Goal: Information Seeking & Learning: Learn about a topic

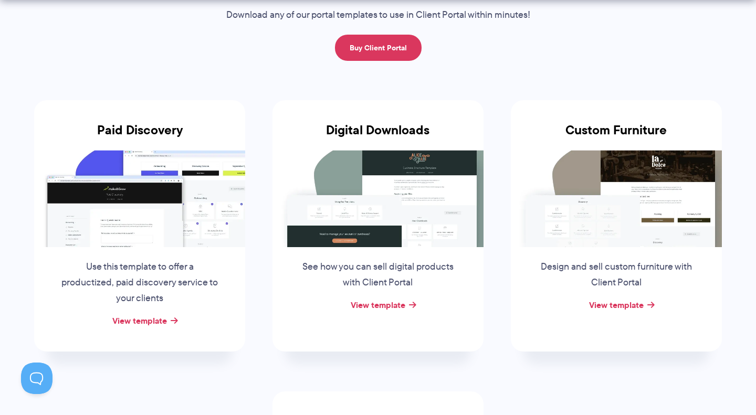
scroll to position [131, 0]
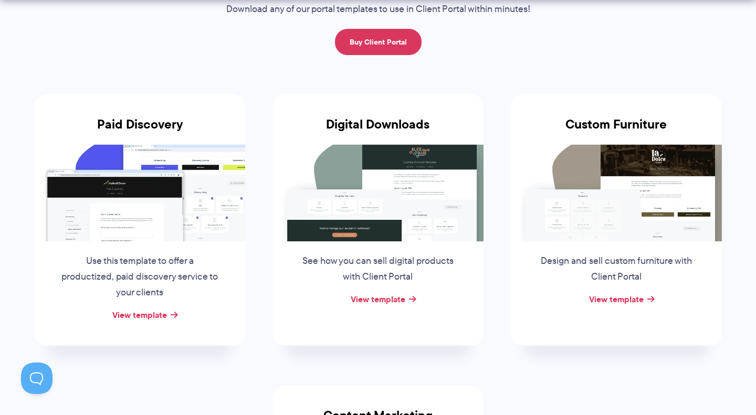
click at [387, 184] on img at bounding box center [377, 192] width 211 height 97
click at [377, 300] on link "View template" at bounding box center [378, 299] width 55 height 13
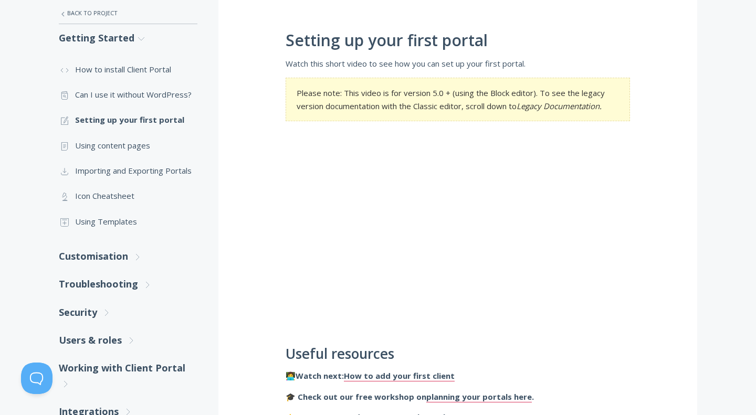
scroll to position [193, 0]
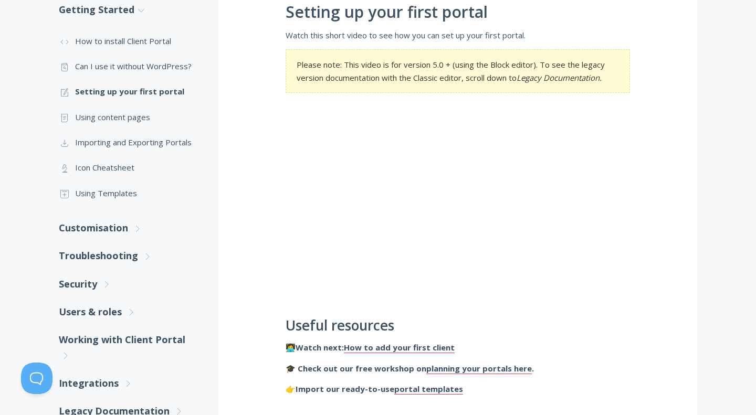
scroll to position [215, 0]
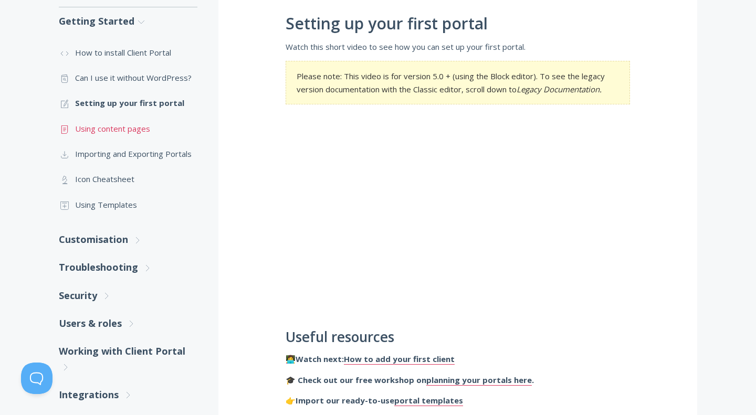
click at [128, 128] on link ".st0{fill:none;stroke:#000000;stroke-width:2;stroke-miterlimit:10;} Untitled-15…" at bounding box center [128, 128] width 139 height 25
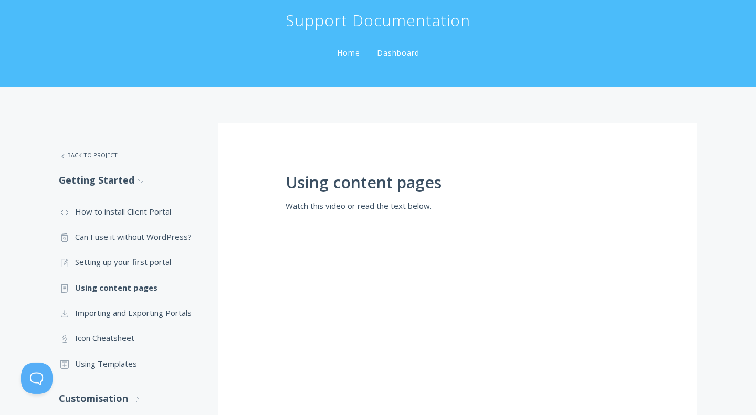
scroll to position [131, 0]
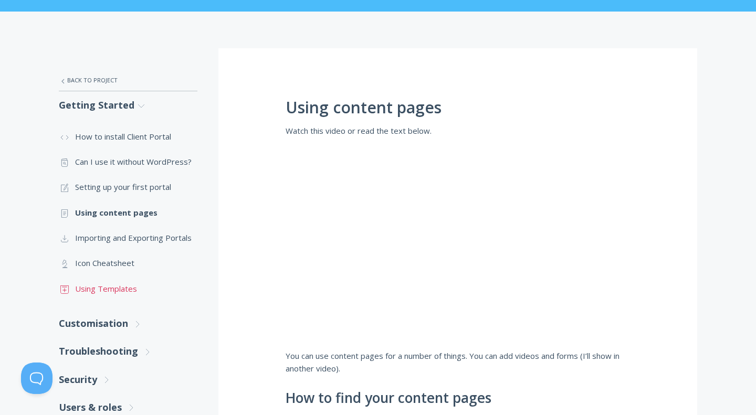
click at [113, 289] on link ".st0{fill:none;stroke:#000000;stroke-width:2;stroke-miterlimit:10;} Untitled-18…" at bounding box center [128, 288] width 139 height 25
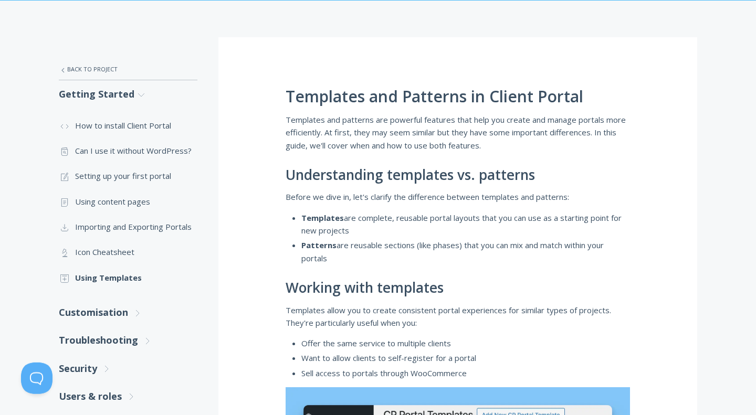
scroll to position [212, 0]
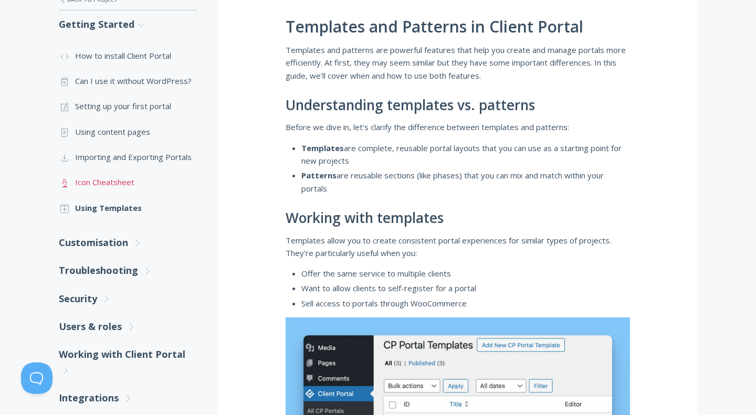
click at [114, 182] on link ".st0{fill:none;stroke:#000000;stroke-width:2;stroke-miterlimit:10;} Untitled-25…" at bounding box center [128, 182] width 139 height 25
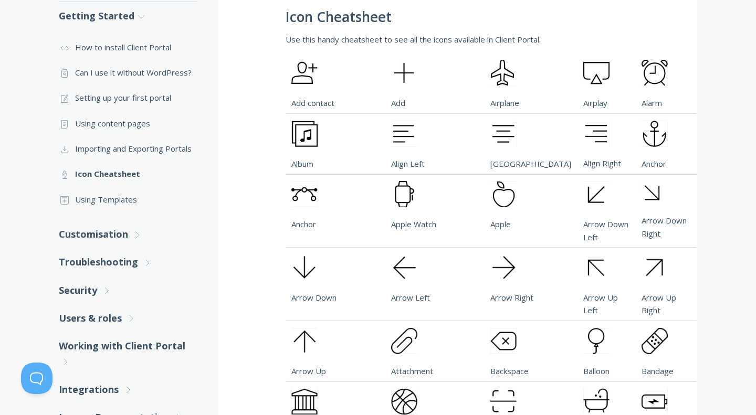
scroll to position [218, 0]
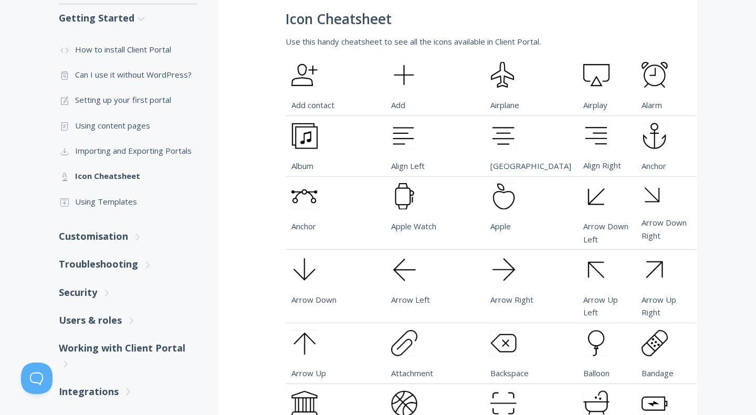
click at [303, 209] on img at bounding box center [304, 196] width 26 height 26
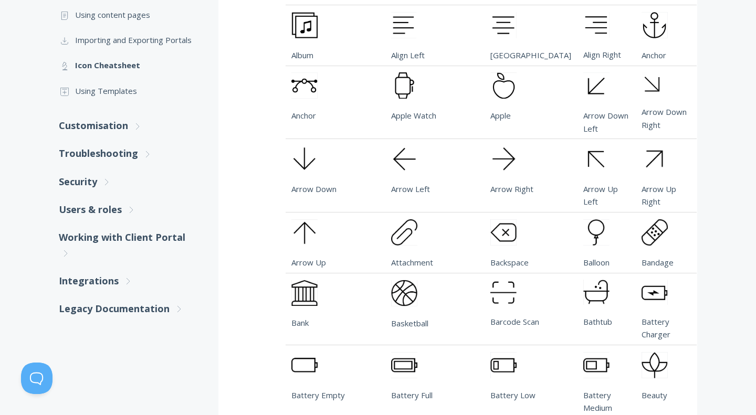
scroll to position [338, 0]
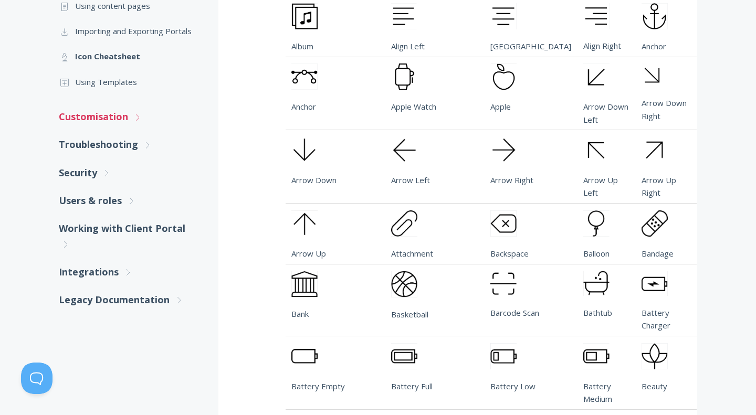
click at [114, 117] on link "Customisation .st0{fill:none;stroke:#000000;stroke-width:2;stroke-miterlimit:10…" at bounding box center [128, 117] width 139 height 28
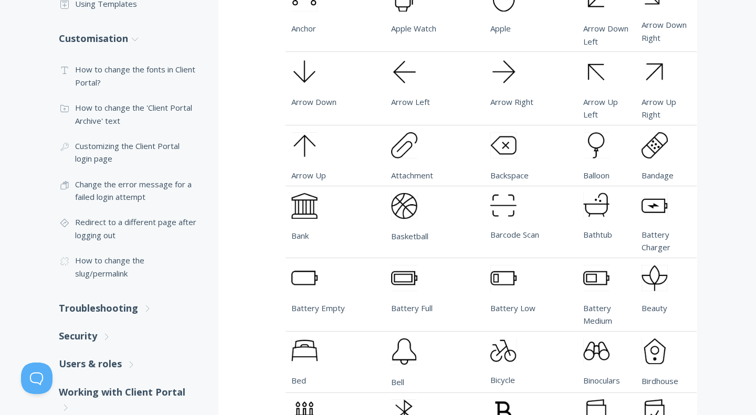
scroll to position [419, 0]
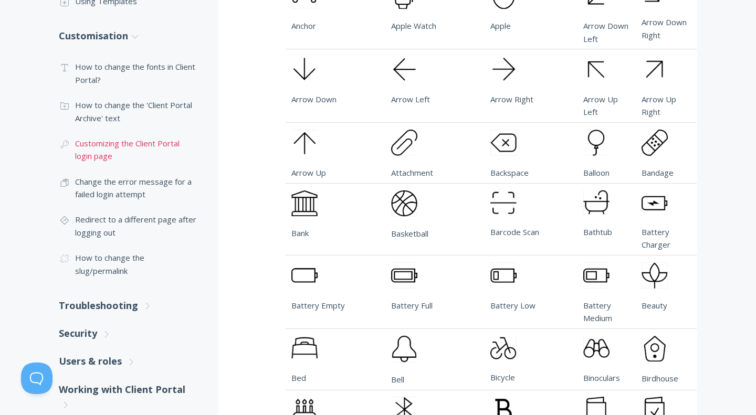
click at [138, 145] on link ".cls-1{fill:none;stroke:#000;stroke-miterlimit:10;stroke-width:2px;} 1. General…" at bounding box center [128, 150] width 139 height 38
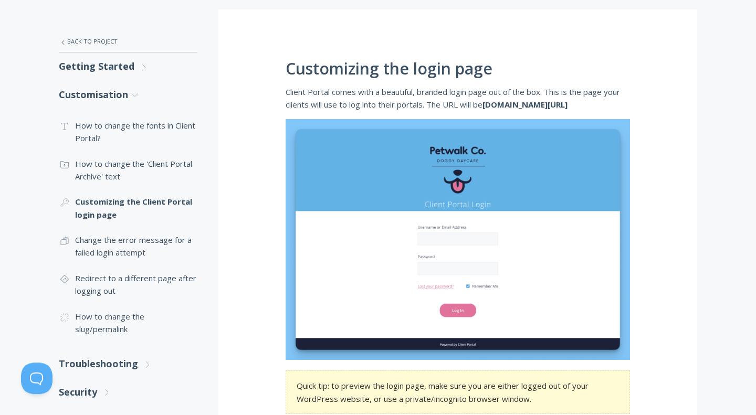
scroll to position [170, 0]
click at [146, 279] on link ".st0{fill:none;stroke:#000000;stroke-width:2;stroke-miterlimit:10;} Untitled-24…" at bounding box center [128, 285] width 139 height 38
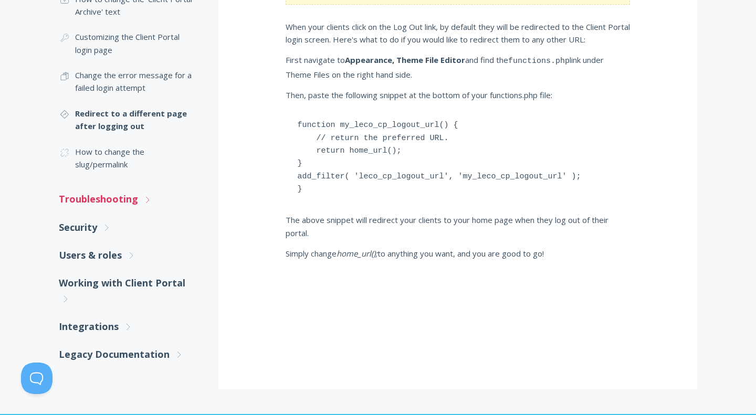
scroll to position [331, 0]
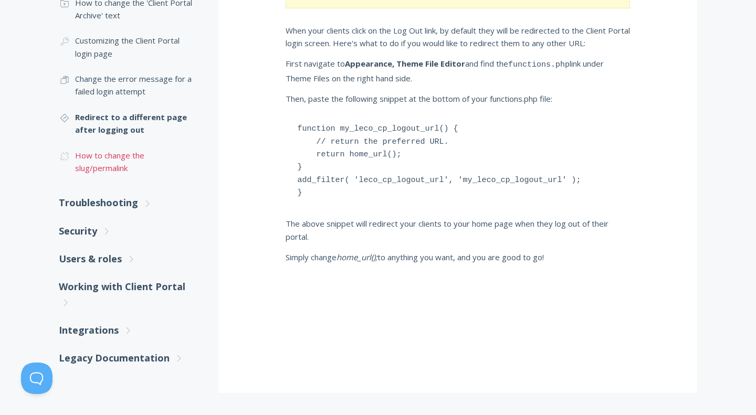
click at [114, 160] on link ".cls-1{fill:none;stroke:#000;stroke-miterlimit:10;stroke-width:2px;} 1. General…" at bounding box center [128, 162] width 139 height 38
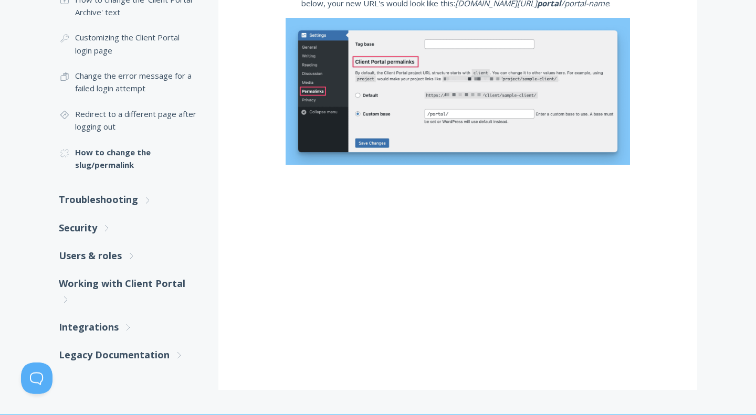
scroll to position [335, 0]
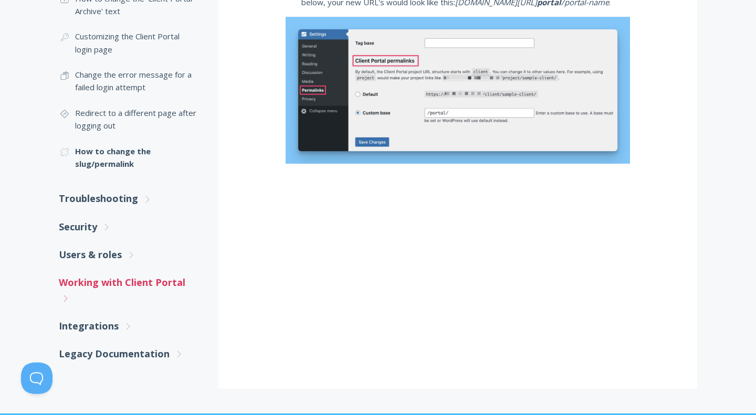
click at [118, 281] on link "Working with Client Portal .st0{fill:none;stroke:#000000;stroke-width:2;stroke-…" at bounding box center [128, 291] width 139 height 44
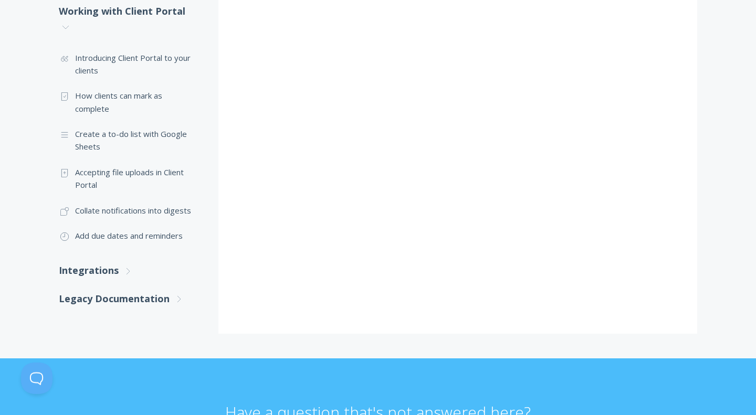
scroll to position [621, 0]
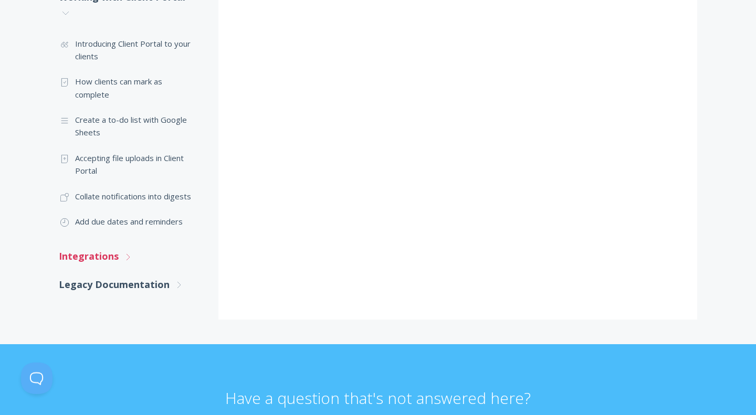
click at [87, 252] on link "Integrations .st0{fill:none;stroke:#000000;stroke-width:2;stroke-miterlimit:10;…" at bounding box center [128, 256] width 139 height 28
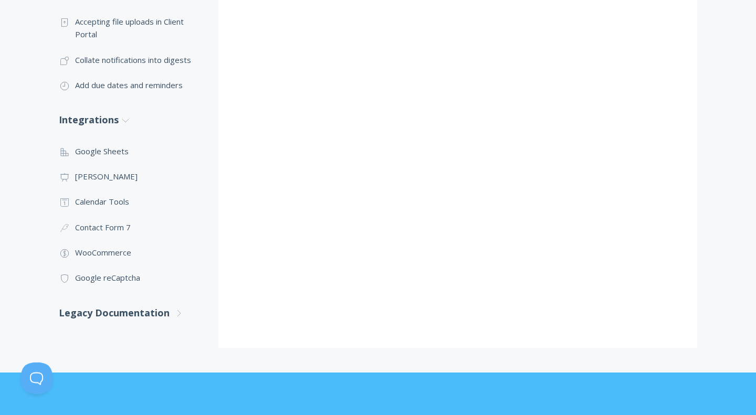
scroll to position [808, 0]
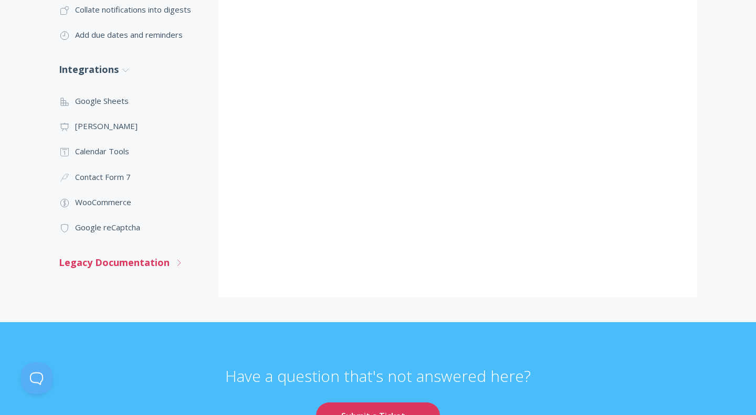
click at [126, 255] on link "Legacy Documentation .st0{fill:none;stroke:#000000;stroke-width:2;stroke-miterl…" at bounding box center [128, 263] width 139 height 28
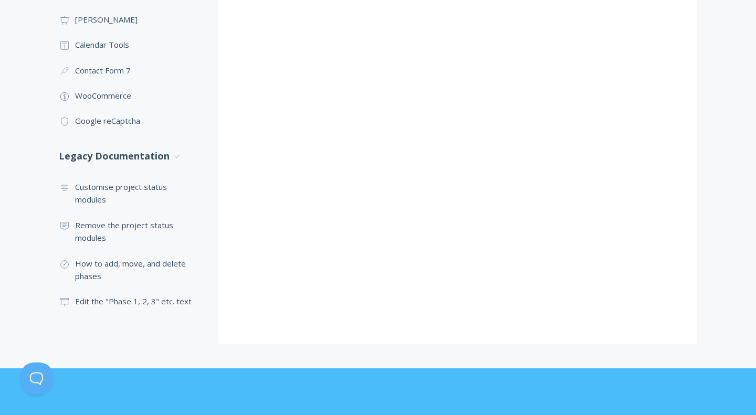
scroll to position [939, 0]
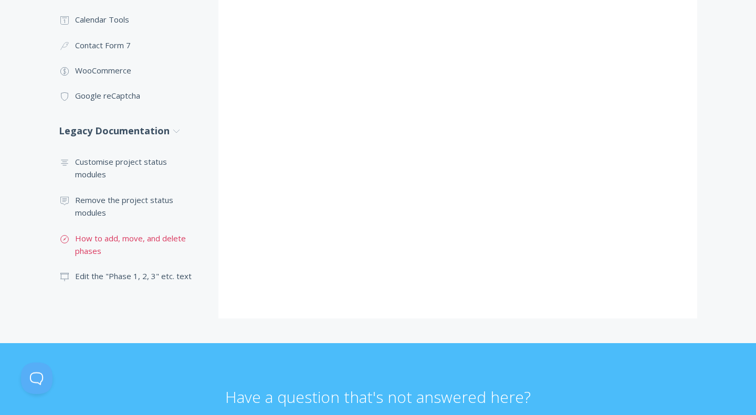
click at [147, 241] on link ".st0{fill:none;stroke:#000000;stroke-width:2;stroke-miterlimit:10;} Untitled-18…" at bounding box center [128, 245] width 139 height 38
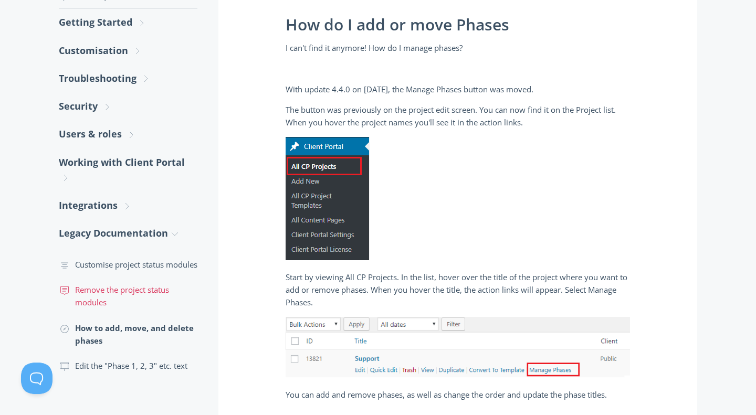
scroll to position [258, 0]
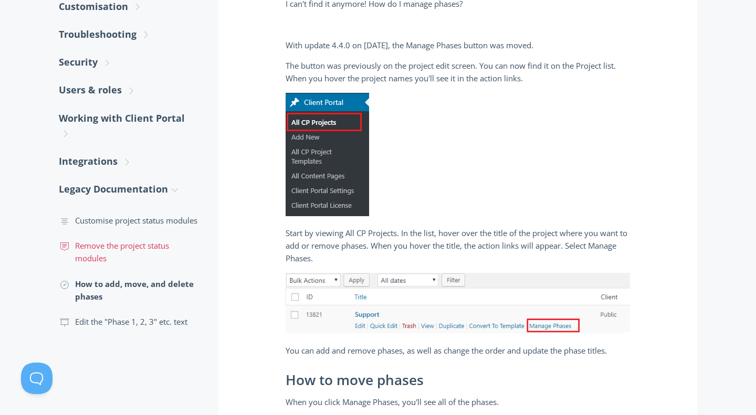
click at [138, 261] on link ".st0{fill:none;stroke:#000000;stroke-width:2;stroke-miterlimit:10;} 3. Communic…" at bounding box center [128, 252] width 139 height 38
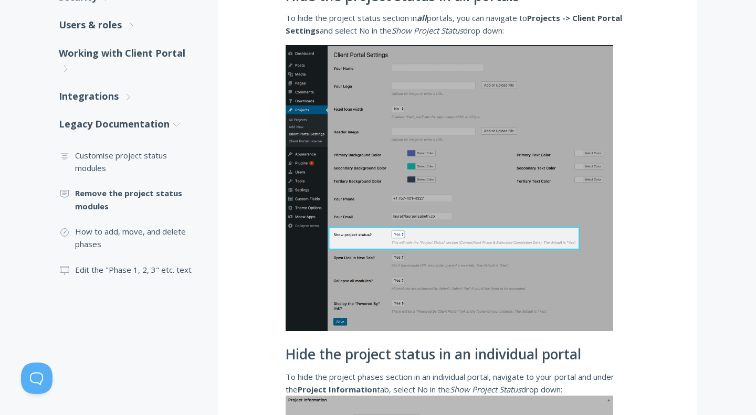
scroll to position [292, 0]
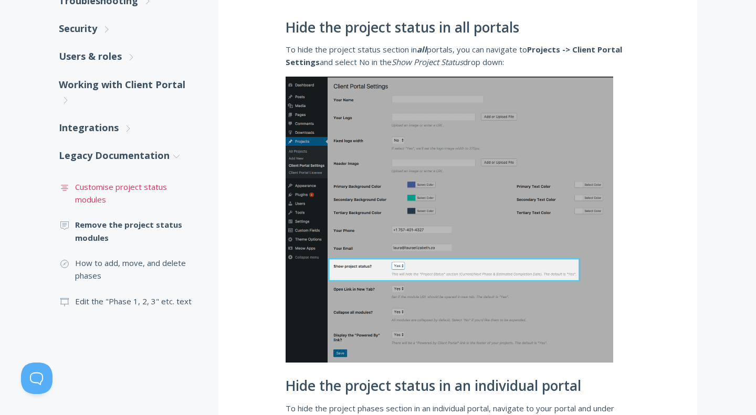
click at [117, 191] on link ".st0{fill:none;stroke:#000000;stroke-width:2;stroke-miterlimit:10;} Untitled-16…" at bounding box center [128, 193] width 139 height 38
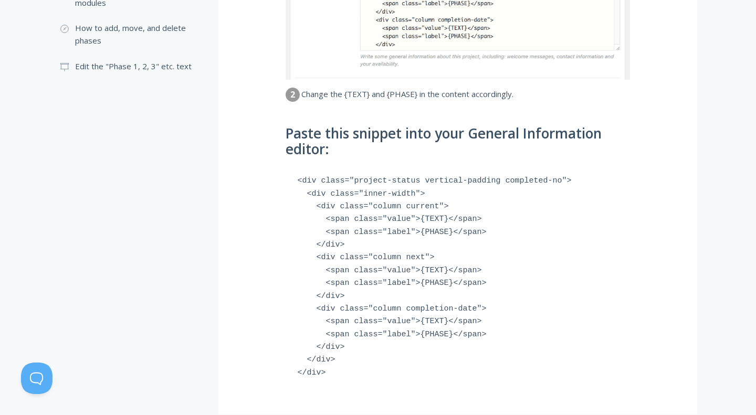
scroll to position [512, 0]
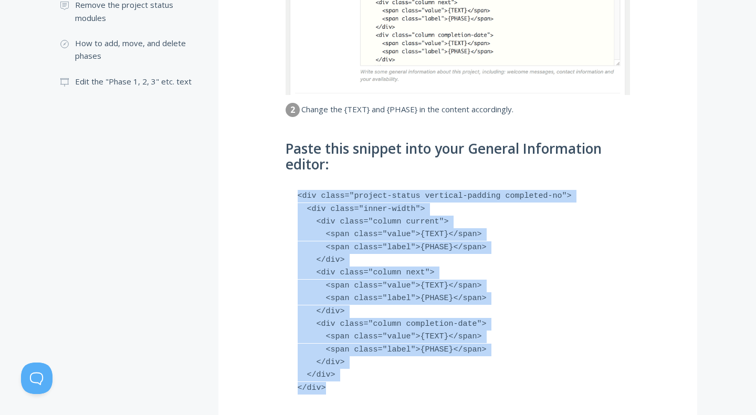
drag, startPoint x: 299, startPoint y: 197, endPoint x: 331, endPoint y: 396, distance: 201.6
click at [331, 396] on pre "<div class="project-status vertical-padding completed-no"> <div class="inner-wi…" at bounding box center [458, 292] width 344 height 225
copy pre "<div class="project-status vertical-padding completed-no"> <div class="inner-wi…"
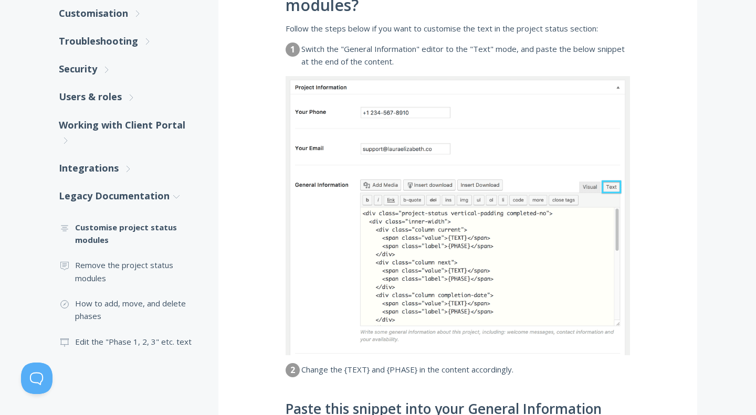
scroll to position [168, 0]
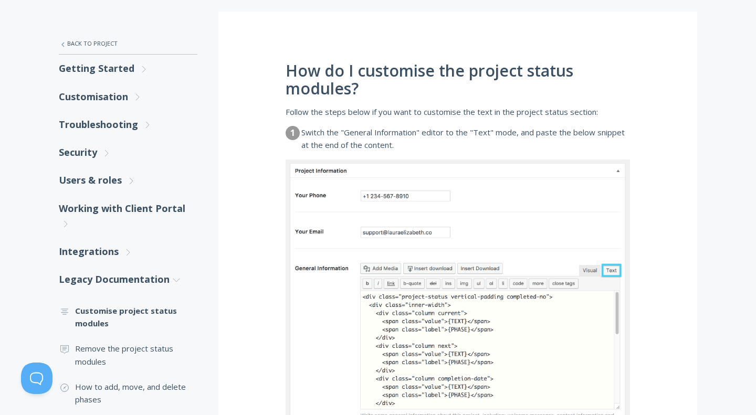
click at [615, 99] on div "How do I customise the project status modules? Follow the steps below if you wa…" at bounding box center [457, 393] width 479 height 762
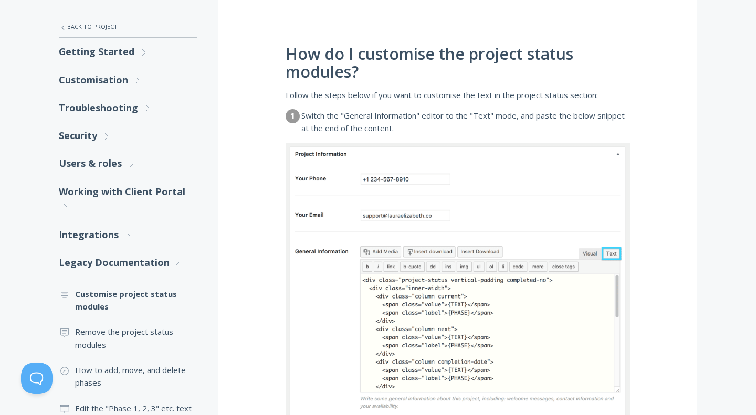
scroll to position [186, 0]
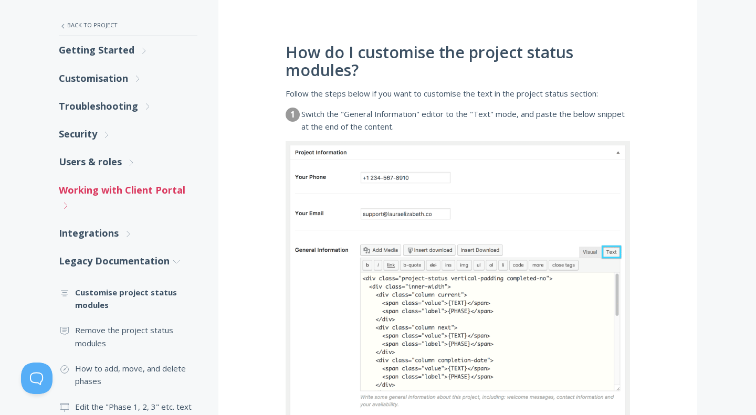
click at [138, 191] on link "Working with Client Portal .st0{fill:none;stroke:#000000;stroke-width:2;stroke-…" at bounding box center [128, 198] width 139 height 44
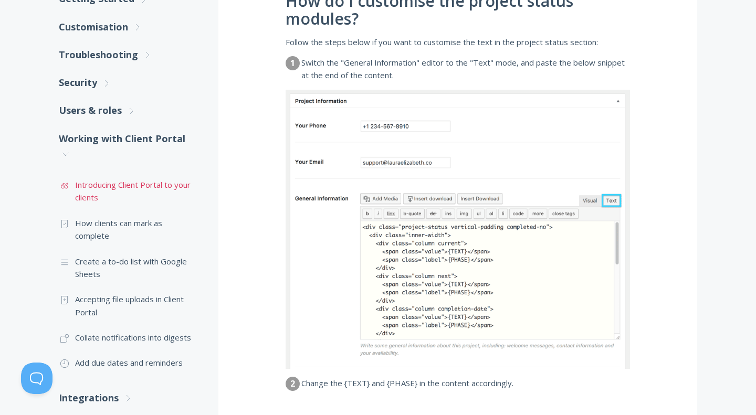
scroll to position [241, 0]
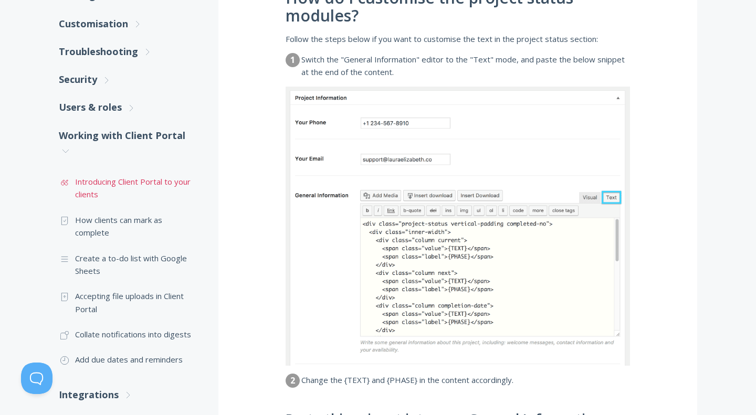
click at [145, 182] on link ".st0{fill:none;stroke:#000000;stroke-width:2;stroke-miterlimit:10;} Untitled-16…" at bounding box center [128, 188] width 139 height 38
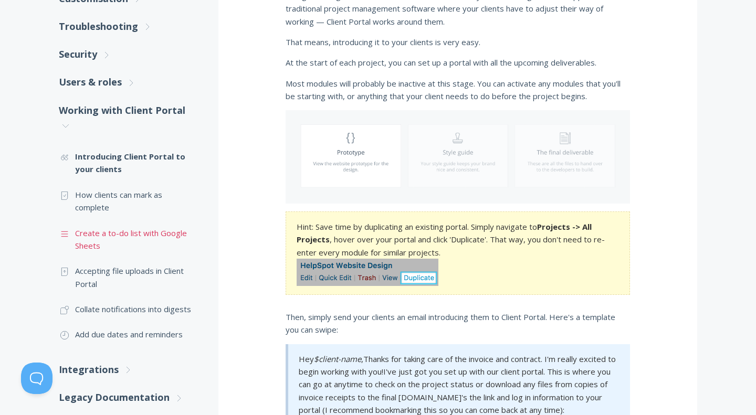
scroll to position [269, 0]
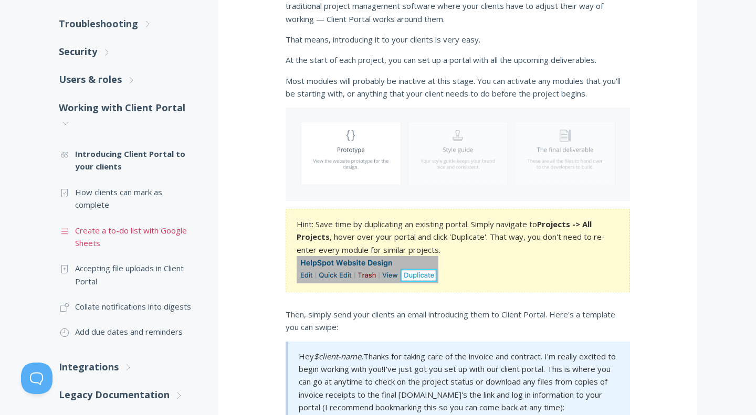
click at [139, 227] on link ".st0{fill:none;stroke:#000000;stroke-width:2;stroke-miterlimit:10;} Untitled-16…" at bounding box center [128, 237] width 139 height 38
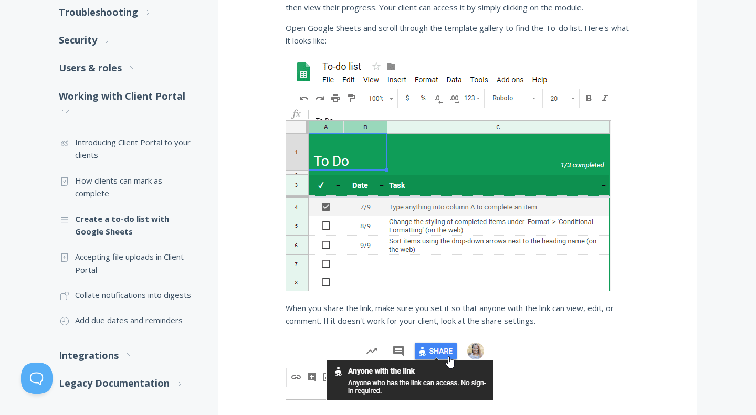
scroll to position [279, 0]
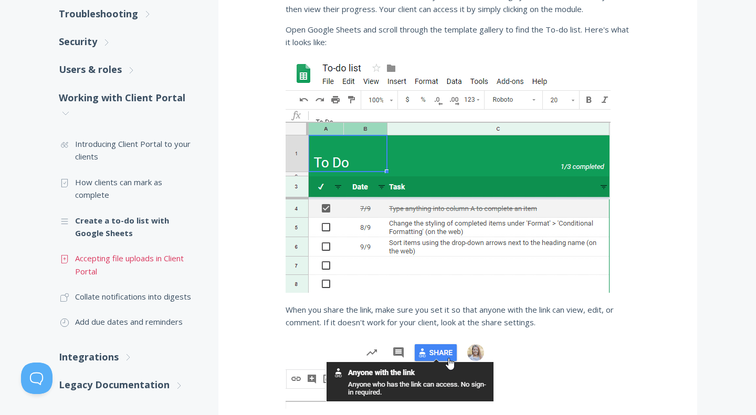
click at [145, 260] on link ".st0{fill:none;stroke:#000000;stroke-width:2;stroke-miterlimit:10;} Untitled-15…" at bounding box center [128, 265] width 139 height 38
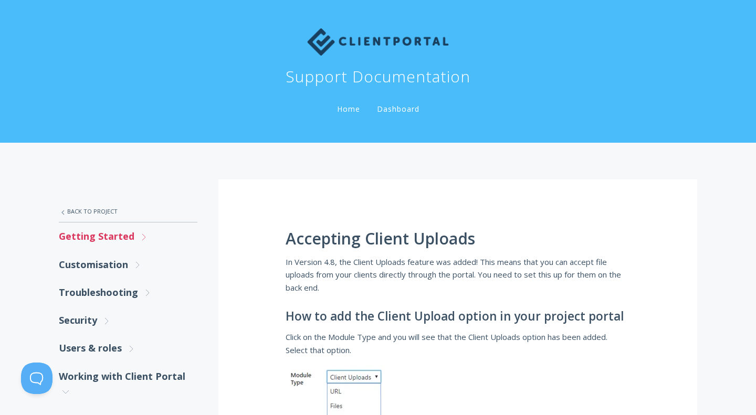
click at [116, 240] on link "Getting Started .st0{fill:none;stroke:#000000;stroke-width:2;stroke-miterlimit:…" at bounding box center [128, 237] width 139 height 28
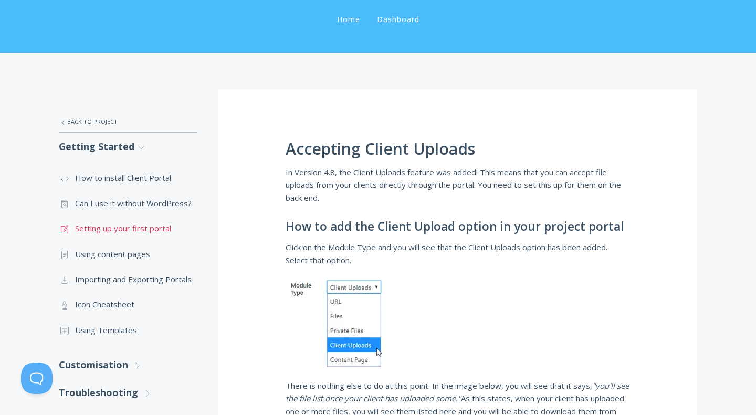
scroll to position [91, 0]
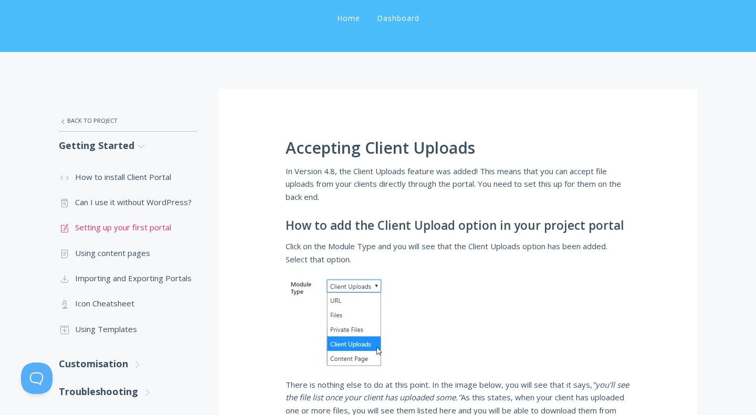
click at [147, 226] on link ".st0{fill:none;stroke:#000000;stroke-width:2;stroke-miterlimit:10;} 1. General …" at bounding box center [128, 227] width 139 height 25
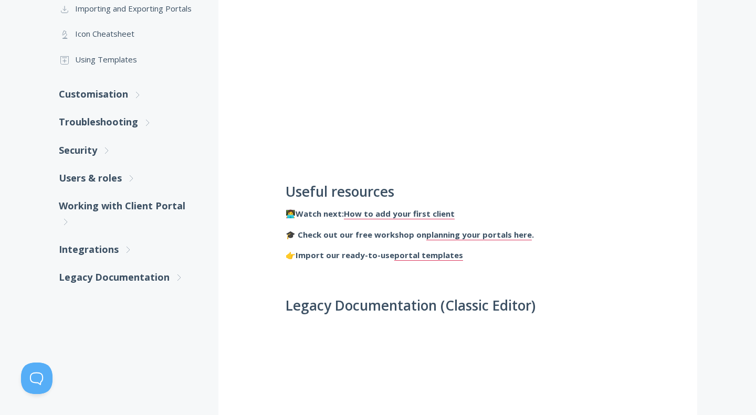
scroll to position [361, 0]
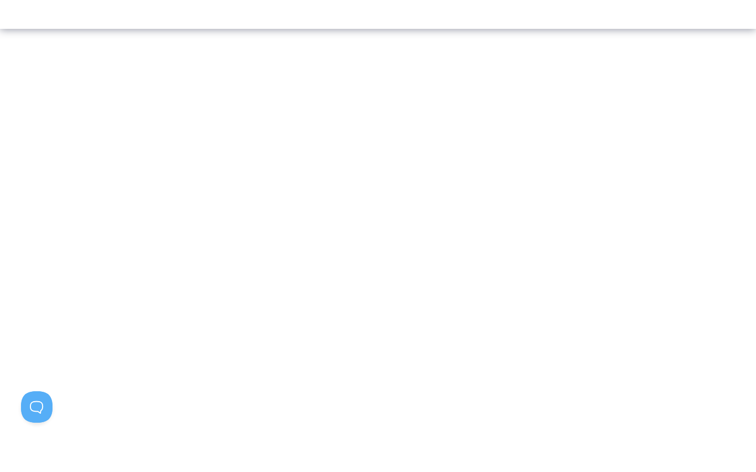
scroll to position [564, 0]
